Goal: Task Accomplishment & Management: Use online tool/utility

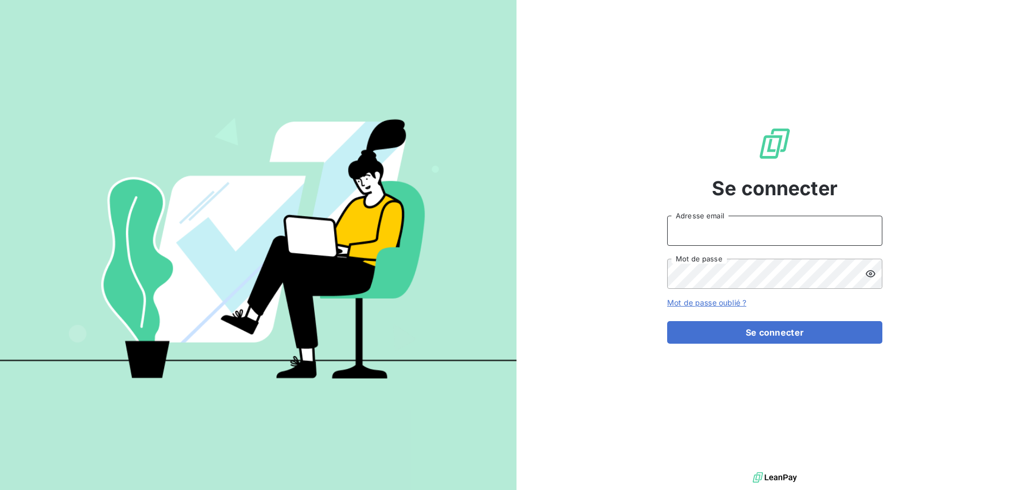
click at [679, 230] on input "Adresse email" at bounding box center [774, 231] width 215 height 30
type input "[EMAIL_ADDRESS][DOMAIN_NAME]"
click at [667, 321] on button "Se connecter" at bounding box center [774, 332] width 215 height 23
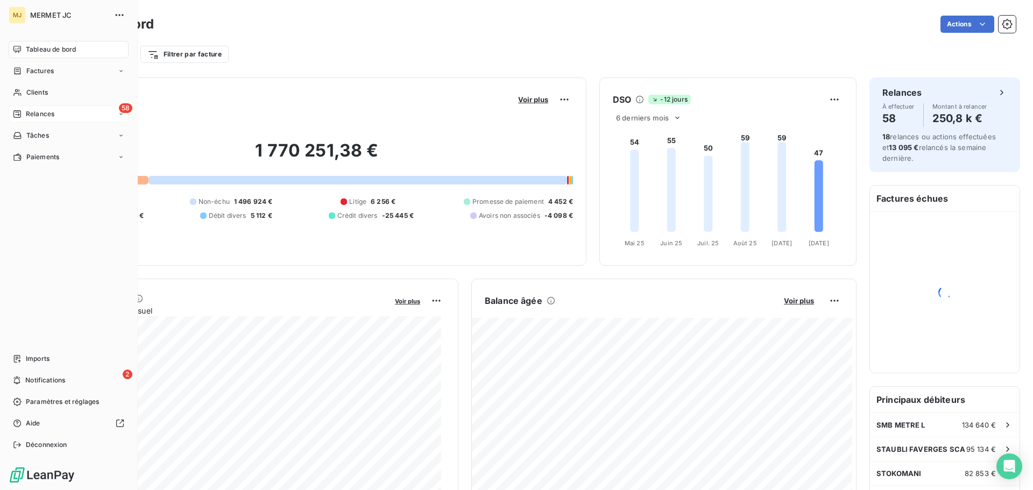
click at [34, 122] on div "58 Relances" at bounding box center [69, 113] width 120 height 17
click at [62, 139] on div "À effectuer" at bounding box center [75, 135] width 107 height 17
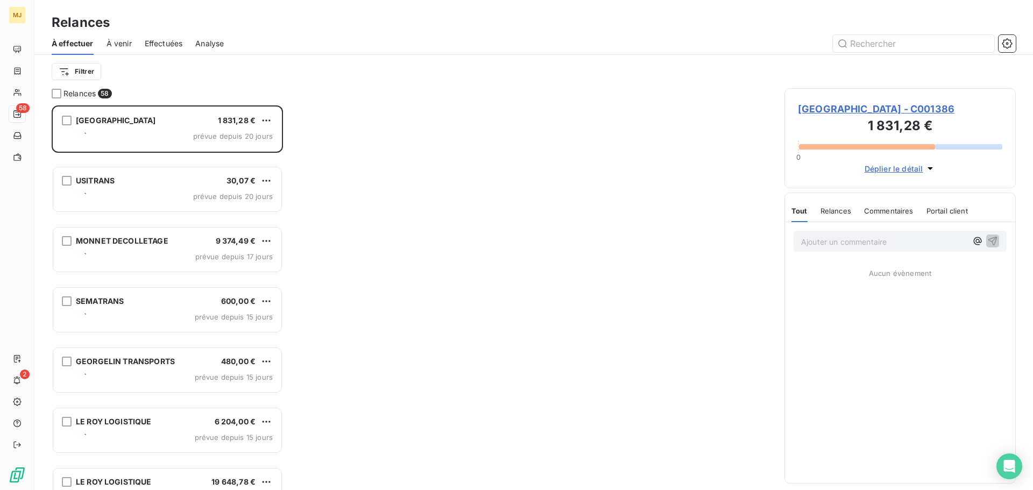
scroll to position [377, 223]
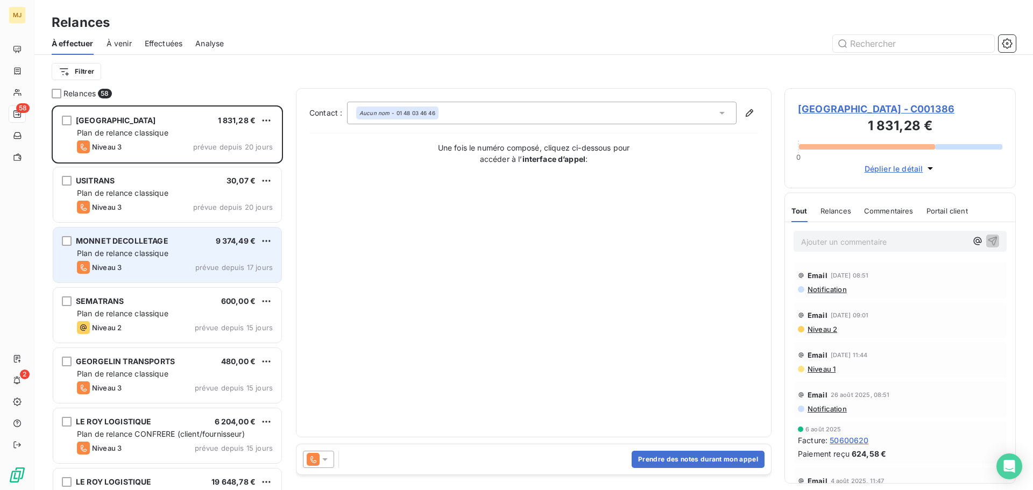
click at [178, 264] on div "Niveau 3 prévue depuis 17 jours" at bounding box center [175, 267] width 196 height 13
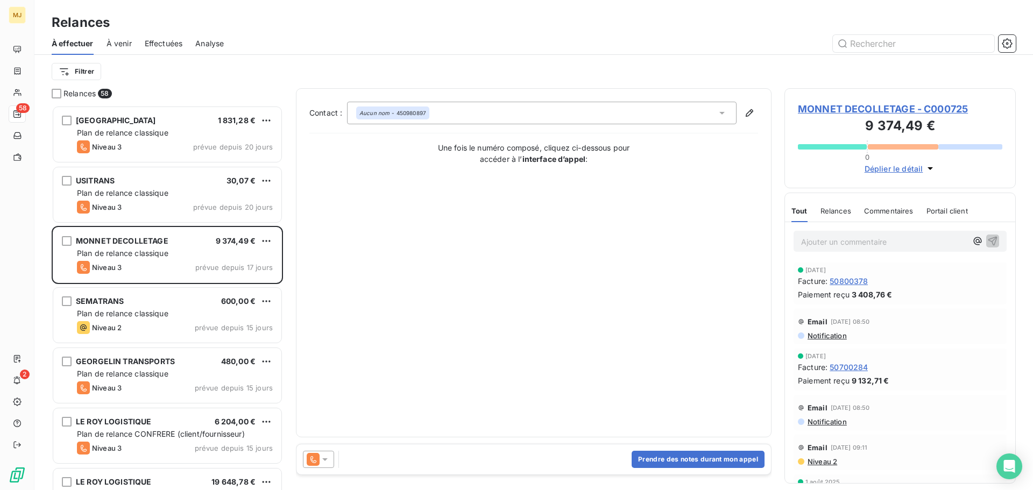
click at [320, 457] on icon at bounding box center [325, 459] width 11 height 11
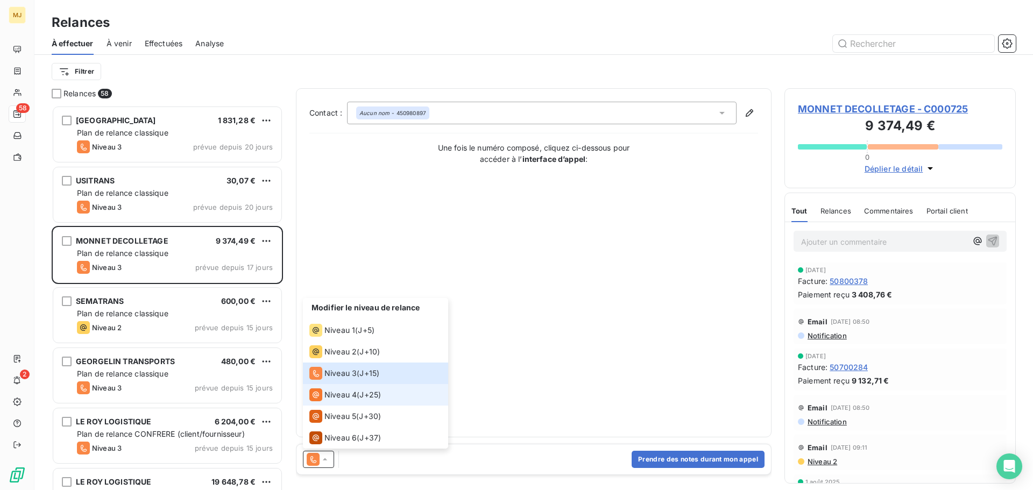
click at [357, 390] on div "Niveau 4 ( J+25 )" at bounding box center [345, 394] width 72 height 13
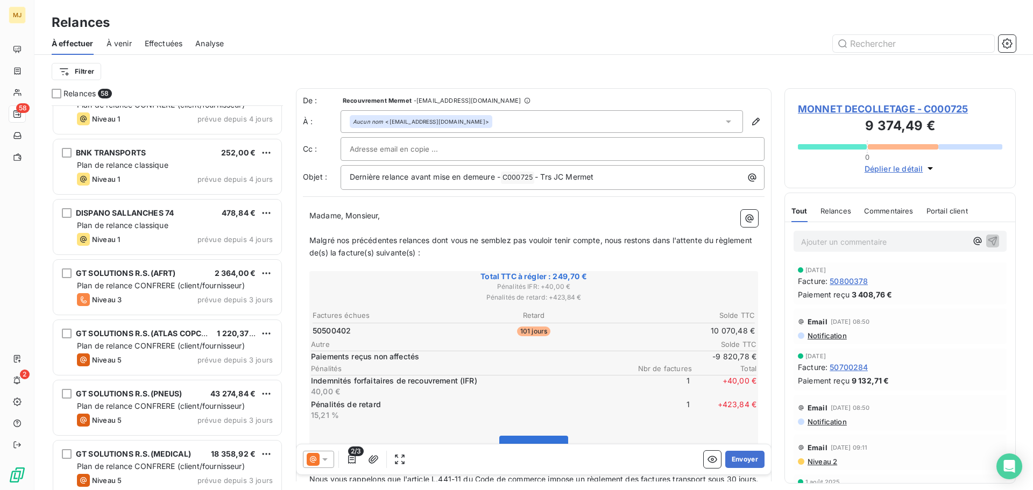
scroll to position [3111, 0]
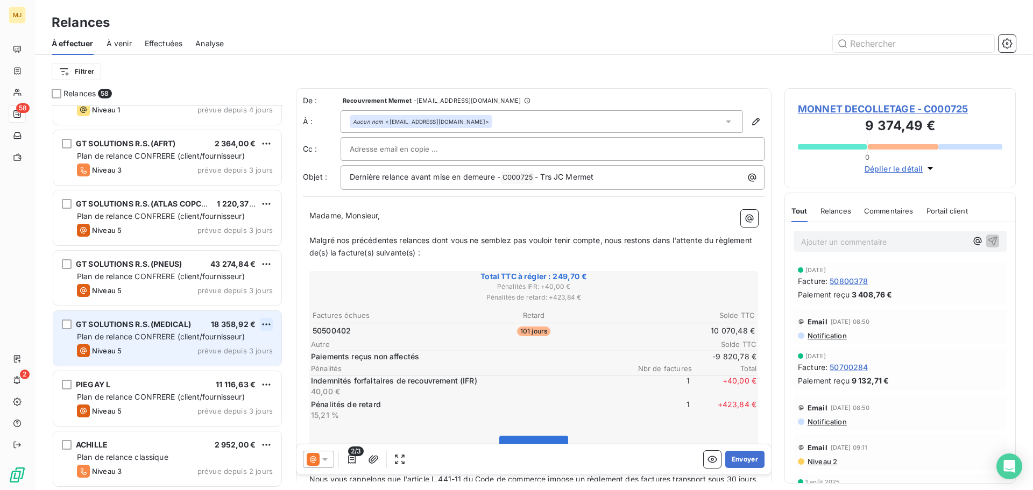
click at [264, 323] on html "MJ 58 2 Relances À effectuer À venir Effectuées Analyse Filtrer Relances 58 BNK…" at bounding box center [516, 245] width 1033 height 490
click at [238, 343] on div "Replanifier cette action" at bounding box center [220, 345] width 96 height 17
select select "9"
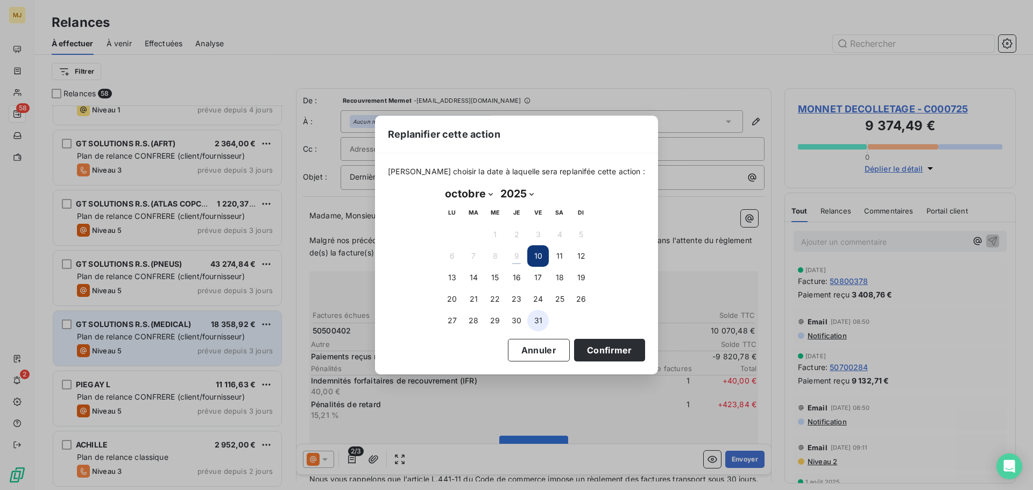
click at [539, 326] on button "31" at bounding box center [538, 321] width 22 height 22
click at [599, 350] on button "Confirmer" at bounding box center [609, 350] width 71 height 23
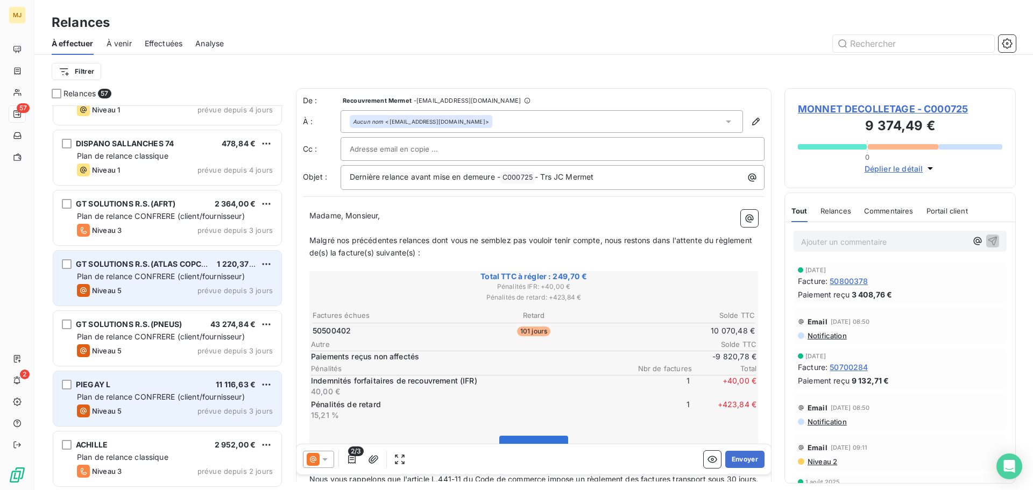
scroll to position [3050, 0]
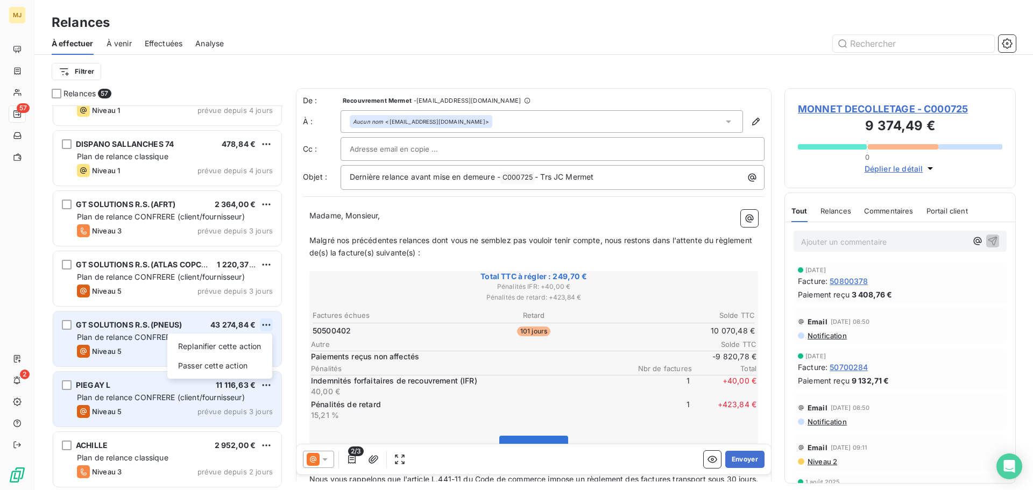
click at [268, 320] on html "MJ 57 2 Relances À effectuer À venir Effectuées Analyse Filtrer Relances 57 MAR…" at bounding box center [516, 245] width 1033 height 490
click at [252, 347] on div "Replanifier cette action" at bounding box center [220, 346] width 96 height 17
select select "9"
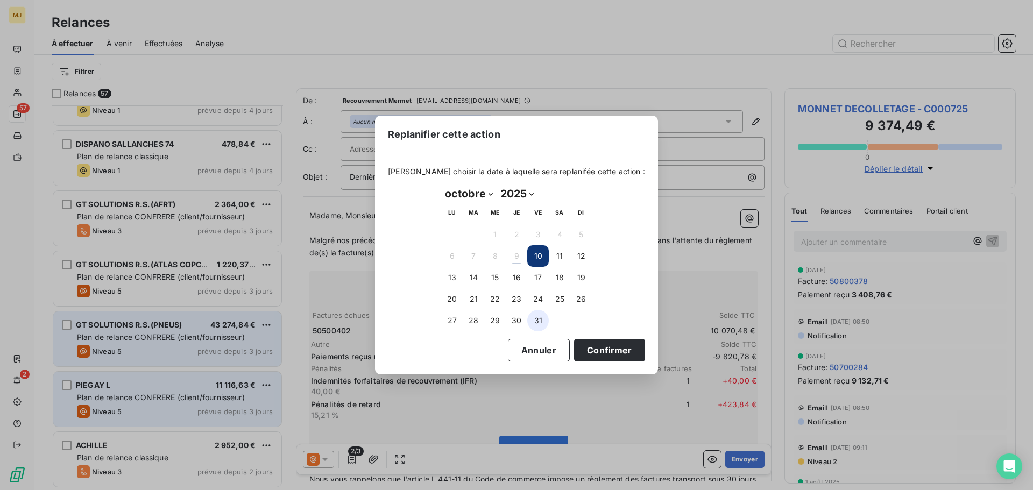
click at [535, 322] on button "31" at bounding box center [538, 321] width 22 height 22
click at [577, 347] on button "Confirmer" at bounding box center [609, 350] width 71 height 23
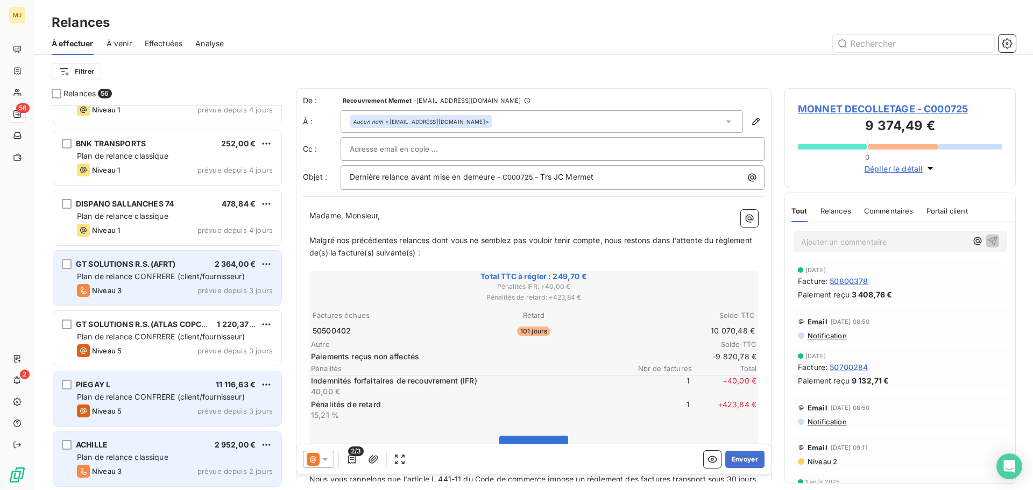
scroll to position [2990, 0]
click at [267, 263] on html "MJ 56 2 Relances À effectuer À venir Effectuées Analyse Filtrer Relances 56 JAR…" at bounding box center [516, 245] width 1033 height 490
click at [243, 293] on div "Replanifier cette action" at bounding box center [220, 286] width 96 height 17
select select "9"
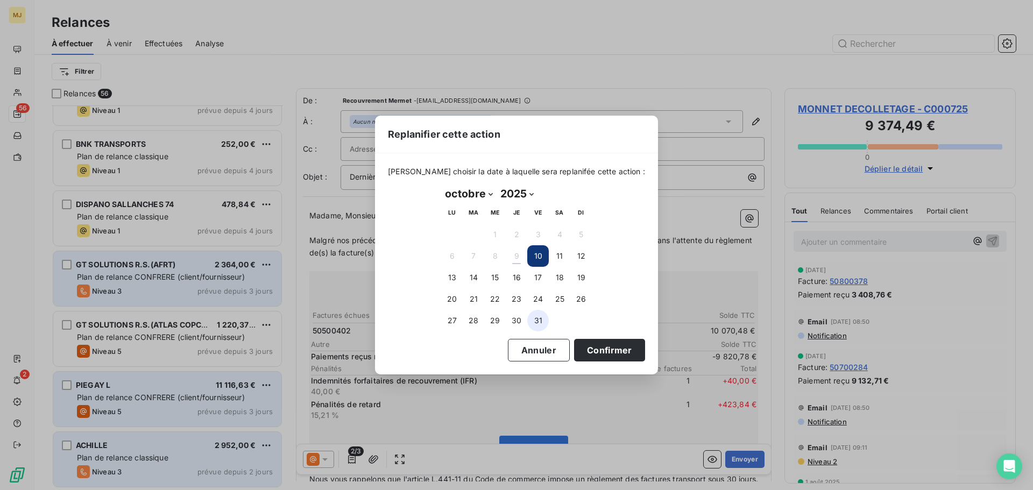
click at [542, 329] on button "31" at bounding box center [538, 321] width 22 height 22
click at [577, 347] on button "Confirmer" at bounding box center [609, 350] width 71 height 23
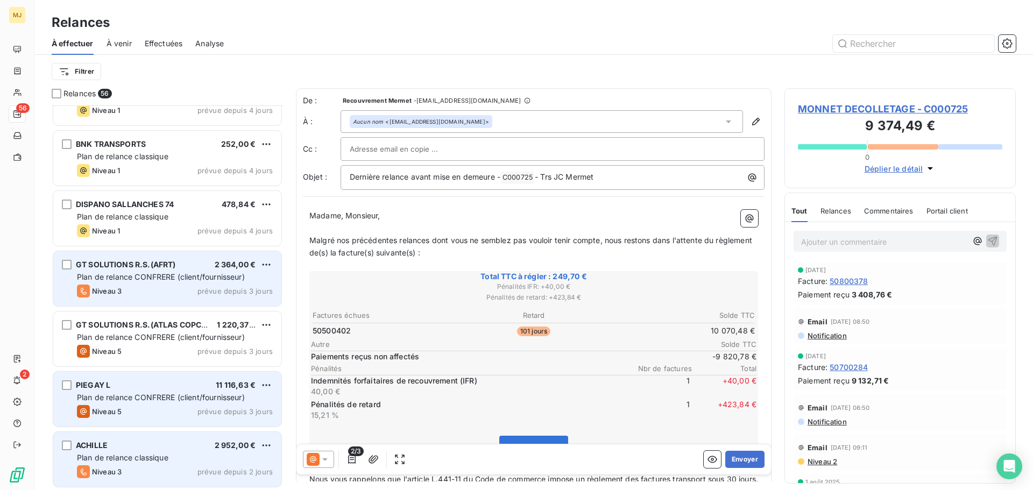
scroll to position [2930, 0]
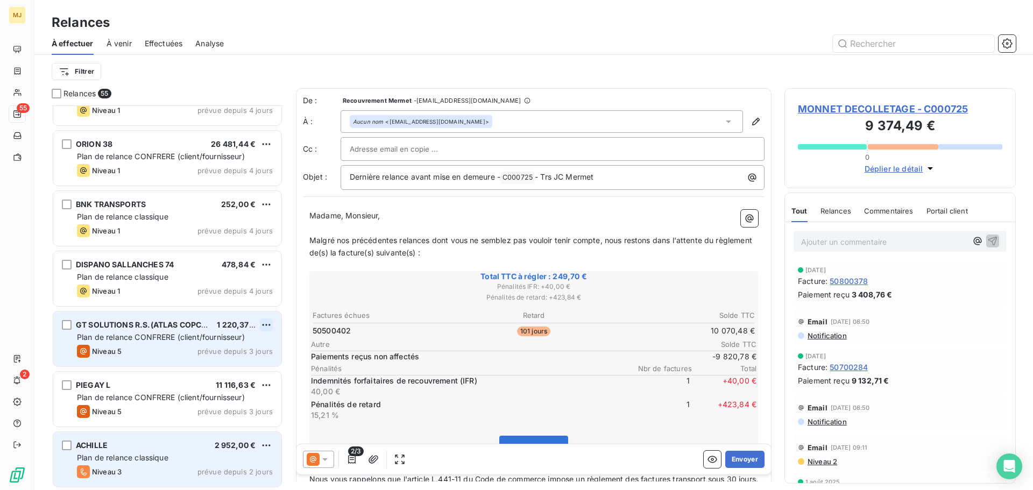
click at [266, 323] on html "MJ 55 2 Relances À effectuer À venir Effectuées Analyse Filtrer Relances 55 ALA…" at bounding box center [516, 245] width 1033 height 490
click at [246, 343] on div "Replanifier cette action" at bounding box center [220, 346] width 96 height 17
select select "9"
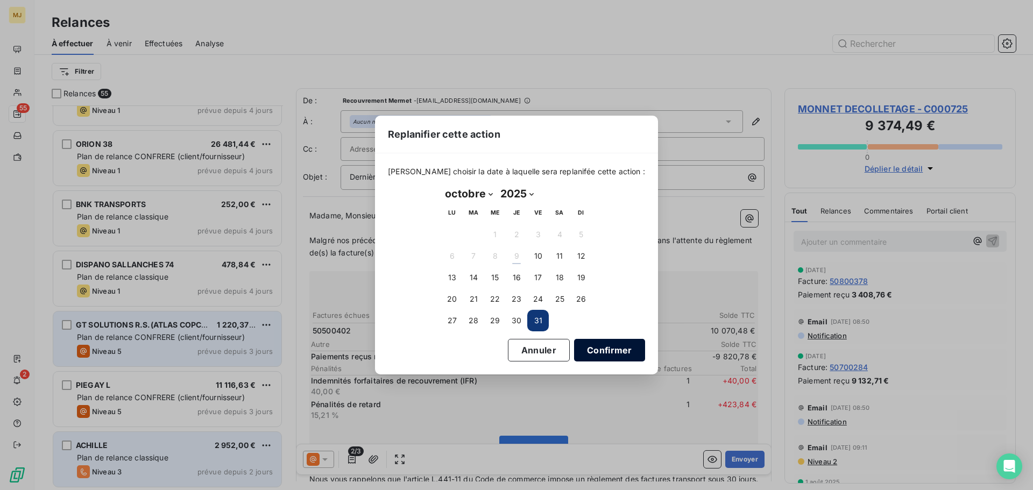
click at [578, 346] on button "Confirmer" at bounding box center [609, 350] width 71 height 23
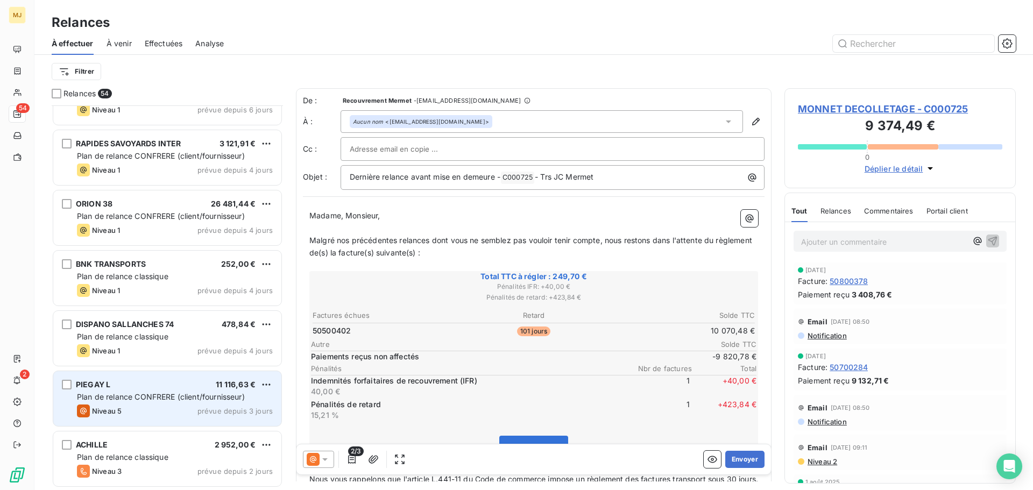
scroll to position [2869, 0]
click at [263, 381] on html "MJ 54 2 Relances À effectuer À venir Effectuées Analyse Filtrer Relances 54 NET…" at bounding box center [516, 245] width 1033 height 490
click at [227, 410] on div "Replanifier cette action" at bounding box center [220, 406] width 96 height 17
select select "9"
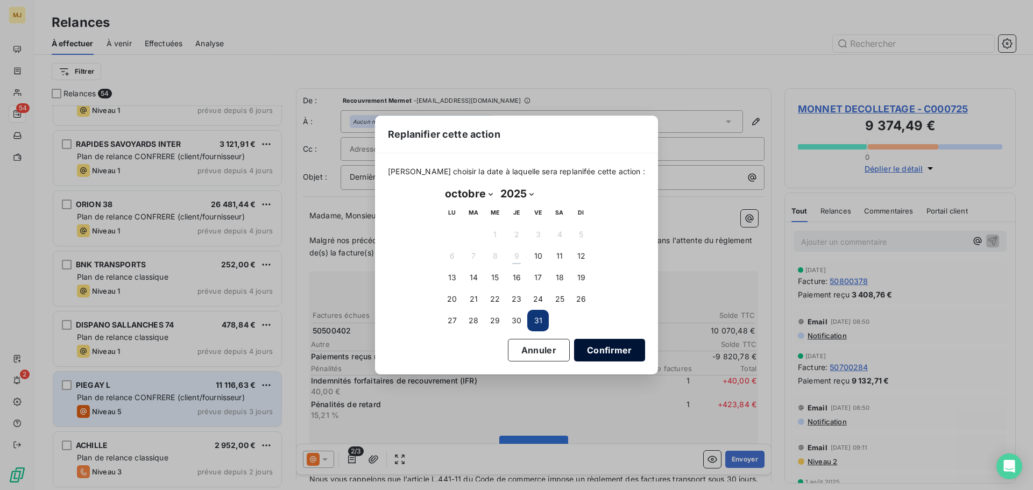
click at [586, 353] on button "Confirmer" at bounding box center [609, 350] width 71 height 23
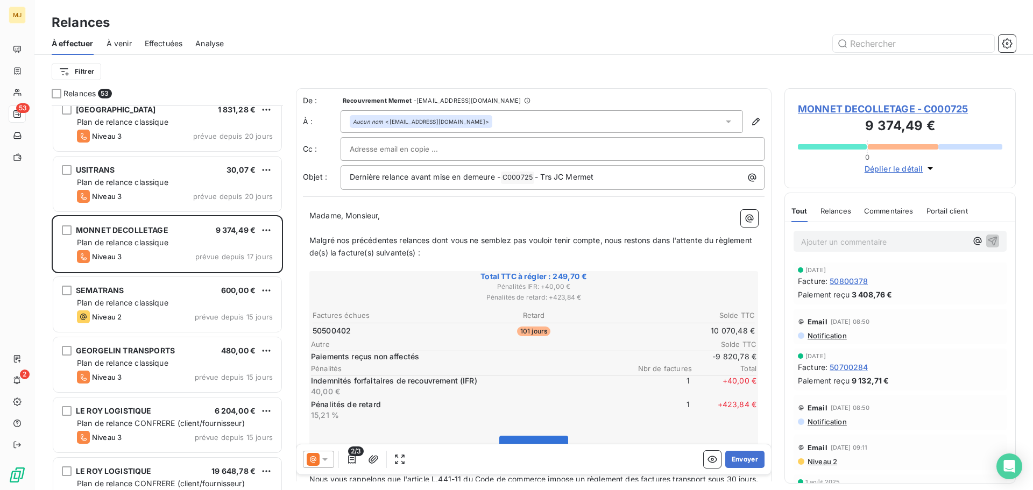
scroll to position [0, 0]
